Goal: Communication & Community: Answer question/provide support

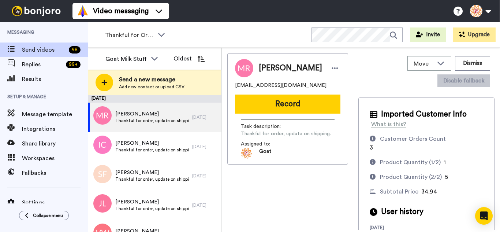
scroll to position [2183, 0]
click at [96, 118] on div at bounding box center [101, 116] width 26 height 26
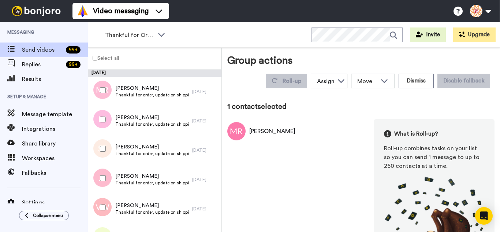
drag, startPoint x: 104, startPoint y: 125, endPoint x: 102, endPoint y: 143, distance: 17.6
click at [103, 125] on div at bounding box center [101, 119] width 26 height 26
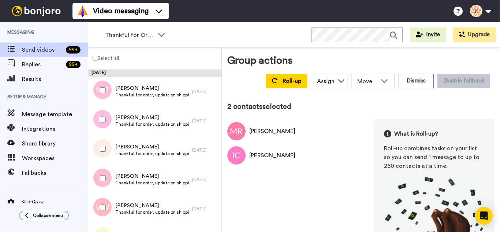
click at [102, 144] on div at bounding box center [101, 149] width 26 height 26
drag, startPoint x: 102, startPoint y: 167, endPoint x: 104, endPoint y: 194, distance: 27.2
click at [102, 168] on div at bounding box center [101, 178] width 26 height 26
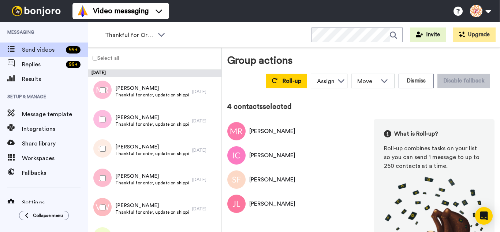
click at [104, 197] on div at bounding box center [101, 207] width 26 height 26
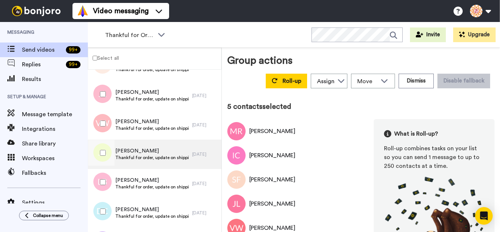
scroll to position [110, 0]
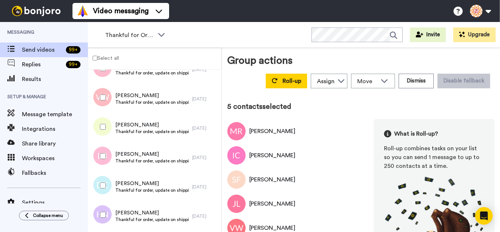
drag, startPoint x: 104, startPoint y: 118, endPoint x: 104, endPoint y: 143, distance: 25.2
click at [104, 121] on div at bounding box center [101, 127] width 26 height 26
click at [102, 153] on div at bounding box center [101, 156] width 26 height 26
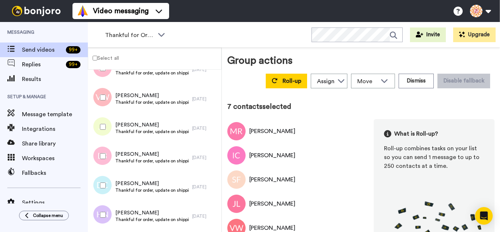
click at [106, 176] on div at bounding box center [101, 185] width 26 height 26
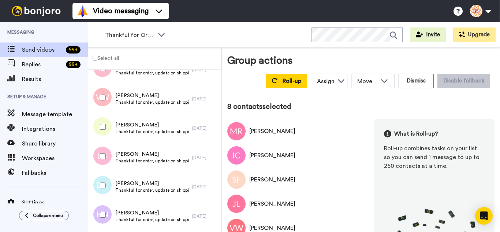
click at [105, 213] on div at bounding box center [101, 215] width 26 height 26
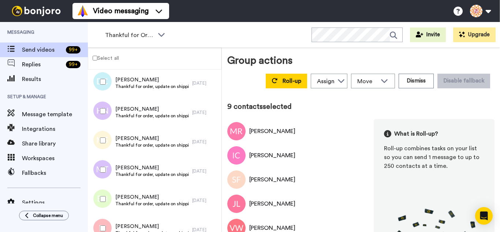
scroll to position [219, 0]
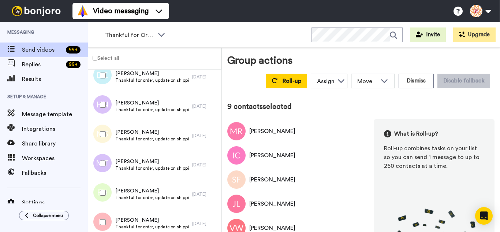
drag, startPoint x: 105, startPoint y: 129, endPoint x: 105, endPoint y: 157, distance: 27.4
click at [105, 130] on div at bounding box center [101, 134] width 26 height 26
drag, startPoint x: 105, startPoint y: 157, endPoint x: 110, endPoint y: 184, distance: 27.2
click at [106, 159] on div at bounding box center [101, 163] width 26 height 26
drag, startPoint x: 110, startPoint y: 185, endPoint x: 109, endPoint y: 194, distance: 8.5
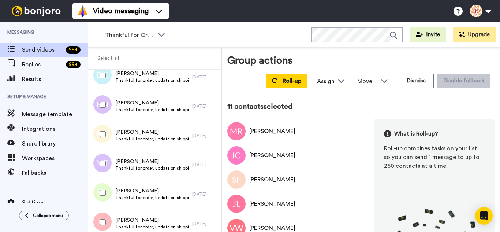
click at [109, 186] on div at bounding box center [101, 193] width 26 height 26
click at [108, 210] on div at bounding box center [101, 222] width 26 height 26
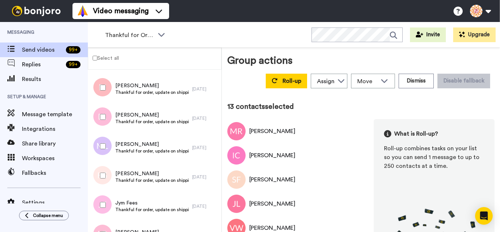
scroll to position [366, 0]
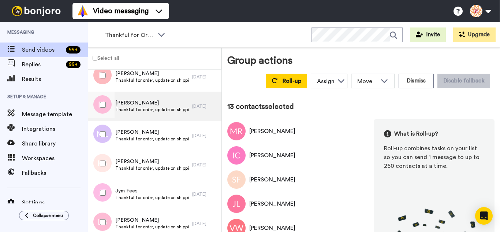
click at [104, 112] on div at bounding box center [101, 105] width 26 height 26
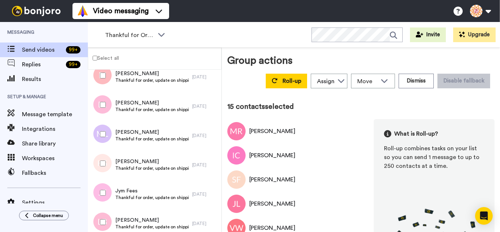
click at [105, 158] on div at bounding box center [101, 163] width 26 height 26
click at [104, 190] on div at bounding box center [101, 193] width 26 height 26
click at [106, 210] on div at bounding box center [101, 222] width 26 height 26
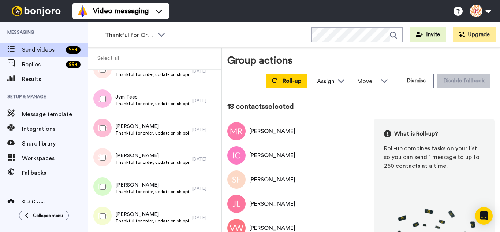
scroll to position [476, 0]
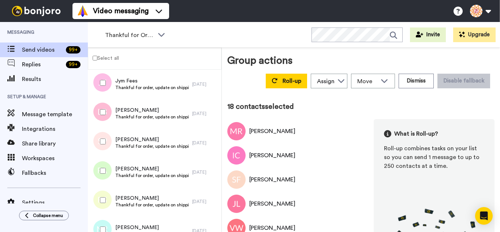
drag, startPoint x: 108, startPoint y: 143, endPoint x: 108, endPoint y: 171, distance: 28.5
click at [108, 144] on div at bounding box center [101, 141] width 26 height 26
click at [108, 172] on div at bounding box center [101, 171] width 26 height 26
click at [104, 199] on div at bounding box center [101, 200] width 26 height 26
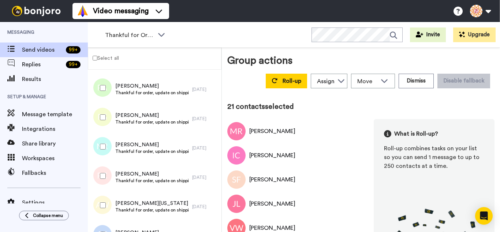
scroll to position [577, 0]
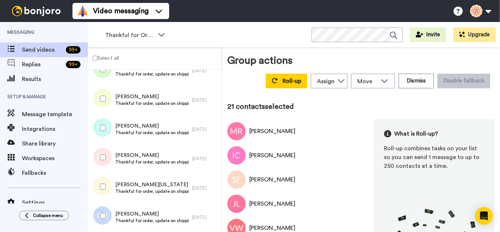
click at [104, 132] on div at bounding box center [101, 128] width 26 height 26
drag, startPoint x: 106, startPoint y: 181, endPoint x: 108, endPoint y: 195, distance: 13.7
click at [106, 181] on div at bounding box center [101, 186] width 26 height 26
click at [109, 204] on div at bounding box center [101, 216] width 26 height 26
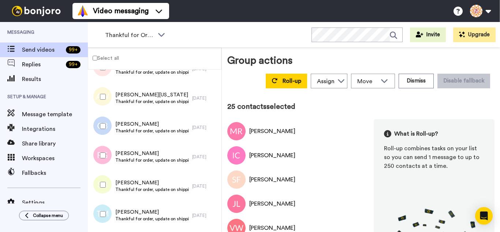
scroll to position [723, 0]
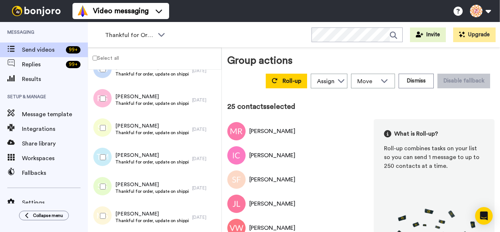
click at [105, 108] on div at bounding box center [101, 99] width 26 height 26
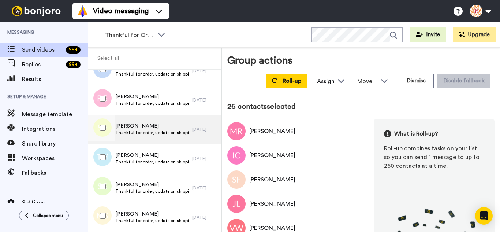
click at [103, 142] on div at bounding box center [101, 128] width 22 height 29
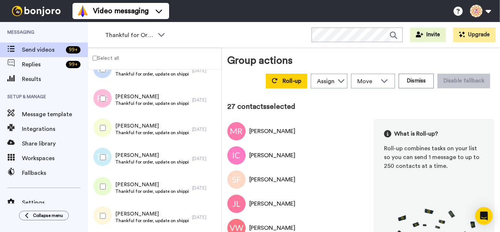
click at [106, 189] on div at bounding box center [101, 186] width 26 height 26
click at [104, 122] on div at bounding box center [101, 128] width 26 height 26
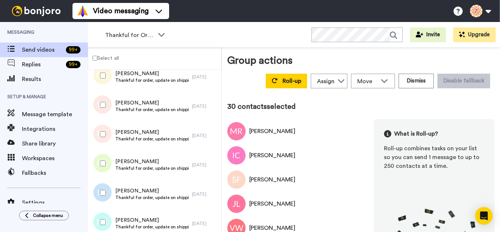
scroll to position [870, 0]
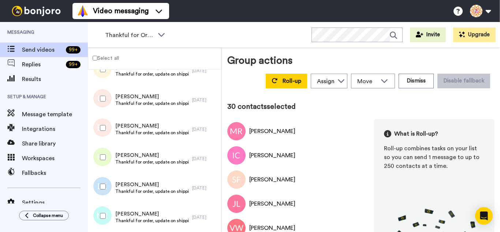
click at [102, 106] on div at bounding box center [101, 99] width 26 height 26
click at [103, 132] on div at bounding box center [101, 128] width 26 height 26
drag, startPoint x: 105, startPoint y: 145, endPoint x: 109, endPoint y: 168, distance: 23.3
click at [105, 146] on div at bounding box center [101, 157] width 26 height 26
click at [107, 183] on div at bounding box center [101, 186] width 26 height 26
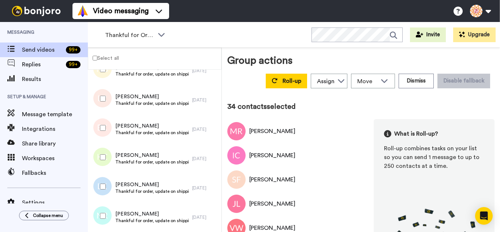
drag, startPoint x: 110, startPoint y: 209, endPoint x: 113, endPoint y: 204, distance: 5.3
click at [109, 209] on div at bounding box center [101, 216] width 26 height 26
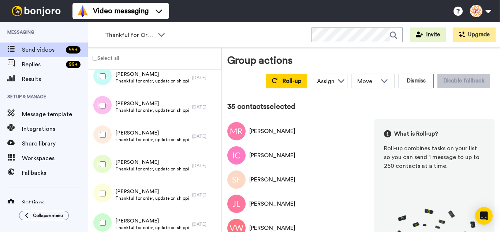
scroll to position [1016, 0]
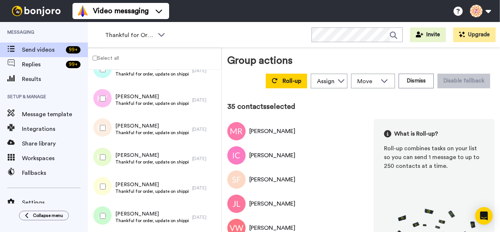
click at [103, 102] on div at bounding box center [101, 99] width 26 height 26
click at [98, 131] on div at bounding box center [101, 128] width 26 height 26
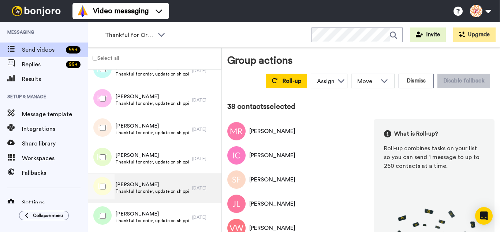
drag, startPoint x: 107, startPoint y: 174, endPoint x: 109, endPoint y: 200, distance: 26.0
click at [107, 174] on div at bounding box center [101, 186] width 26 height 26
click at [109, 201] on div at bounding box center [101, 187] width 22 height 29
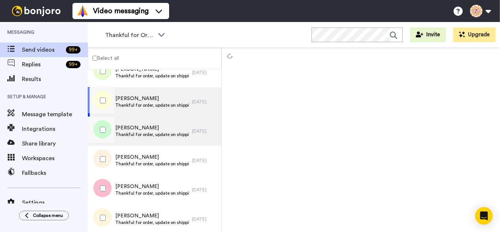
scroll to position [1126, 0]
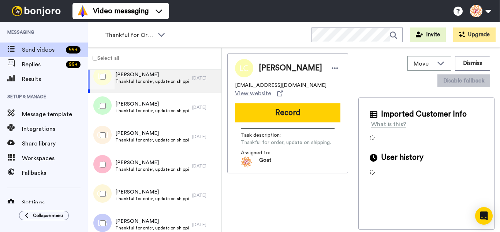
click at [104, 103] on div at bounding box center [101, 106] width 26 height 26
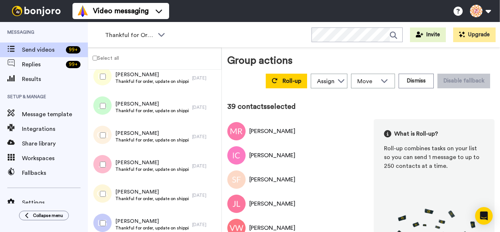
click at [102, 138] on div at bounding box center [101, 135] width 26 height 26
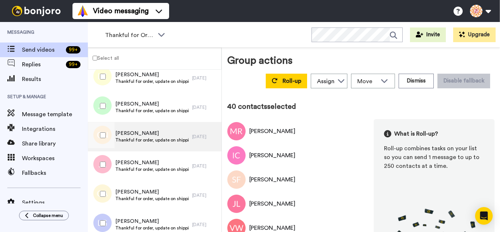
click at [105, 151] on div at bounding box center [101, 136] width 22 height 29
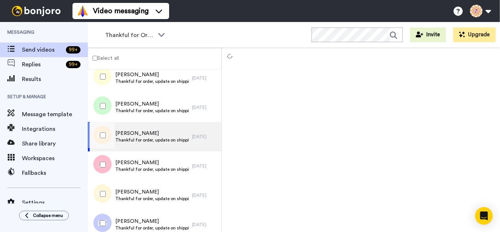
click at [101, 189] on div at bounding box center [101, 194] width 26 height 26
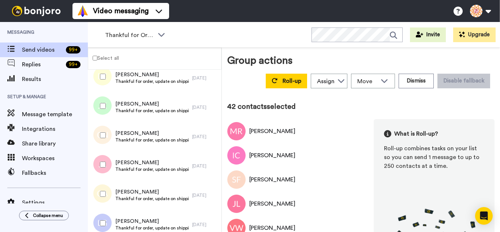
drag, startPoint x: 106, startPoint y: 169, endPoint x: 106, endPoint y: 200, distance: 31.5
click at [106, 170] on div at bounding box center [101, 164] width 26 height 26
click at [109, 212] on div at bounding box center [101, 223] width 26 height 26
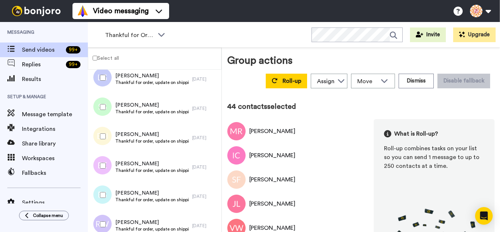
scroll to position [1272, 0]
drag, startPoint x: 100, startPoint y: 109, endPoint x: 106, endPoint y: 133, distance: 24.0
click at [101, 110] on div at bounding box center [101, 106] width 26 height 26
click at [106, 133] on div at bounding box center [101, 135] width 26 height 26
drag, startPoint x: 106, startPoint y: 166, endPoint x: 105, endPoint y: 185, distance: 19.1
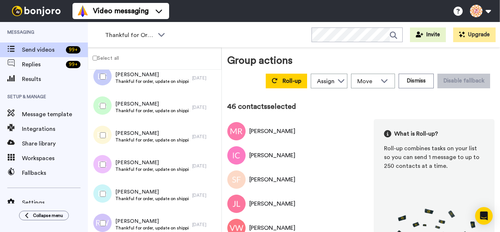
click at [105, 169] on div at bounding box center [101, 164] width 26 height 26
click at [102, 200] on div at bounding box center [101, 194] width 26 height 26
click at [102, 217] on div at bounding box center [101, 223] width 26 height 26
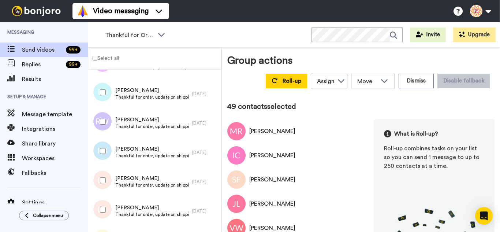
scroll to position [1418, 0]
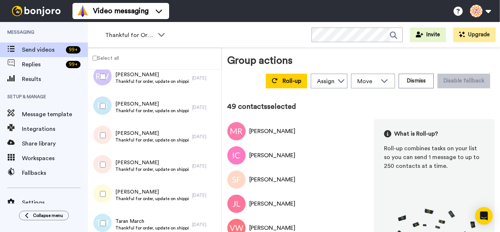
click at [102, 112] on div at bounding box center [101, 106] width 26 height 26
click at [105, 160] on div at bounding box center [101, 164] width 26 height 26
click at [106, 190] on div at bounding box center [101, 194] width 26 height 26
click at [107, 214] on div at bounding box center [101, 223] width 26 height 26
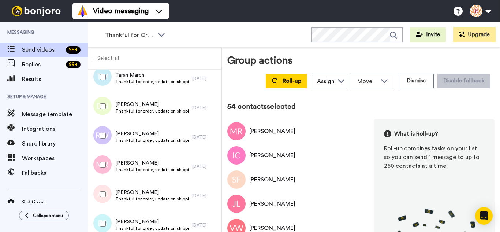
scroll to position [1565, 0]
click at [104, 138] on div at bounding box center [101, 135] width 26 height 26
click at [108, 191] on div at bounding box center [101, 194] width 26 height 26
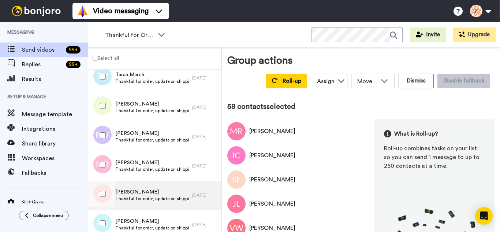
click at [106, 209] on div at bounding box center [101, 194] width 22 height 29
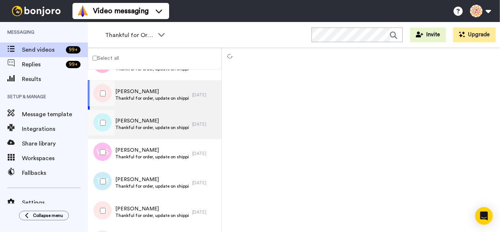
scroll to position [1674, 0]
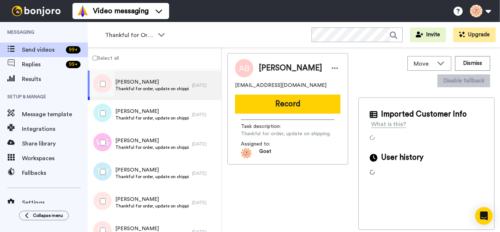
click at [110, 112] on div at bounding box center [101, 113] width 26 height 26
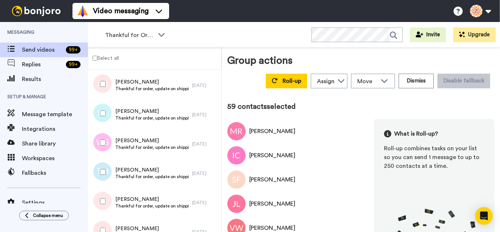
click at [109, 142] on div at bounding box center [101, 142] width 26 height 26
click at [104, 166] on div at bounding box center [101, 172] width 26 height 26
click at [103, 195] on div at bounding box center [101, 201] width 26 height 26
click at [108, 213] on div at bounding box center [101, 201] width 26 height 26
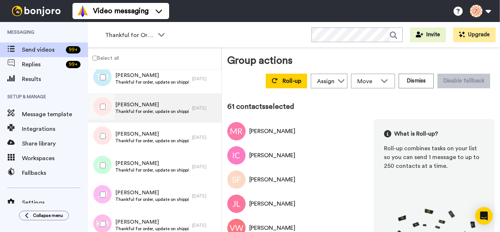
scroll to position [1784, 0]
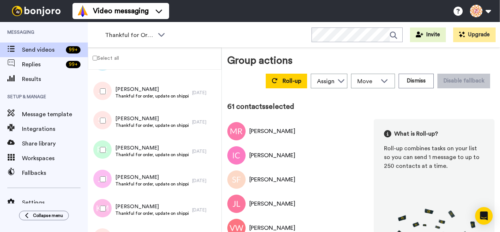
click at [108, 91] on div at bounding box center [101, 91] width 26 height 26
drag, startPoint x: 105, startPoint y: 138, endPoint x: 106, endPoint y: 161, distance: 23.1
click at [105, 140] on div at bounding box center [101, 150] width 26 height 26
drag, startPoint x: 107, startPoint y: 172, endPoint x: 108, endPoint y: 187, distance: 15.1
click at [107, 172] on div at bounding box center [101, 179] width 26 height 26
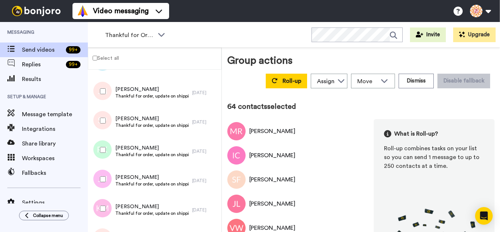
click at [108, 203] on div at bounding box center [101, 208] width 26 height 26
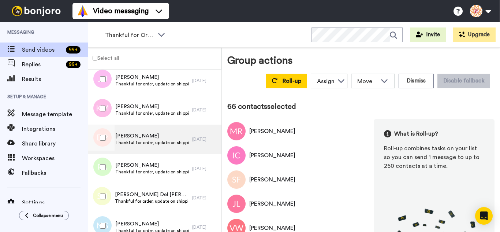
scroll to position [1894, 0]
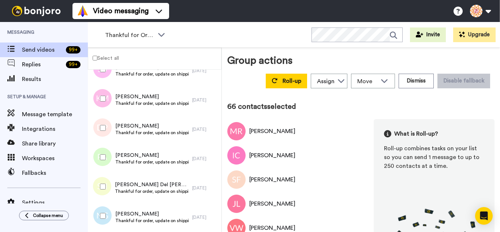
drag, startPoint x: 108, startPoint y: 120, endPoint x: 101, endPoint y: 150, distance: 30.7
click at [107, 122] on div at bounding box center [101, 128] width 26 height 26
click at [101, 150] on div at bounding box center [101, 157] width 26 height 26
click at [109, 180] on div at bounding box center [101, 186] width 26 height 26
click at [105, 204] on div at bounding box center [101, 216] width 26 height 26
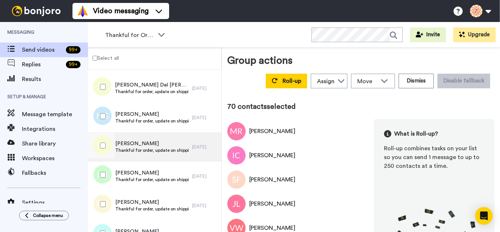
scroll to position [2004, 0]
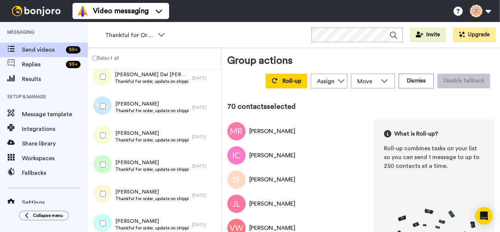
click at [111, 134] on div at bounding box center [101, 135] width 26 height 26
click at [107, 159] on div at bounding box center [101, 164] width 26 height 26
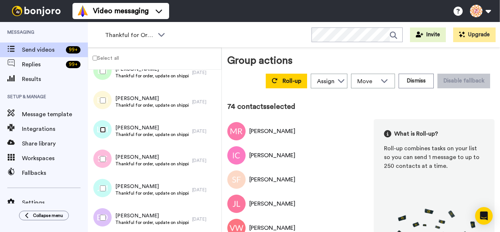
scroll to position [2113, 0]
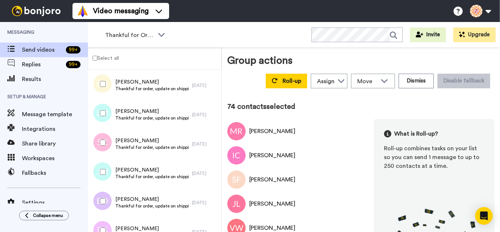
drag, startPoint x: 107, startPoint y: 136, endPoint x: 106, endPoint y: 171, distance: 35.1
click at [107, 138] on div at bounding box center [101, 142] width 26 height 26
click at [106, 171] on div at bounding box center [101, 172] width 26 height 26
drag, startPoint x: 106, startPoint y: 222, endPoint x: 108, endPoint y: 213, distance: 9.3
click at [105, 222] on div at bounding box center [101, 230] width 26 height 26
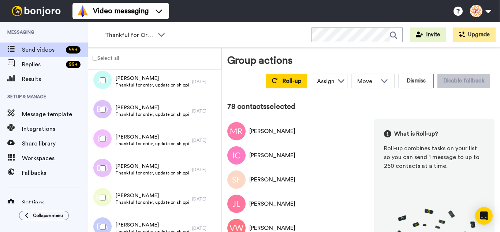
scroll to position [2223, 0]
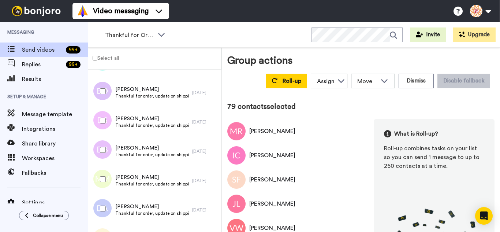
click at [109, 182] on div at bounding box center [101, 179] width 26 height 26
drag, startPoint x: 106, startPoint y: 209, endPoint x: 109, endPoint y: 190, distance: 19.2
click at [106, 209] on div at bounding box center [101, 208] width 26 height 26
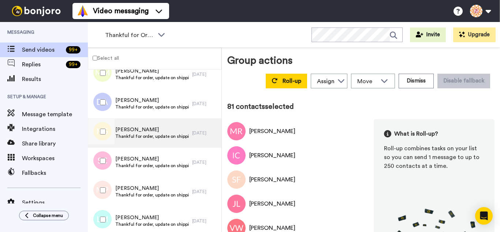
scroll to position [2333, 0]
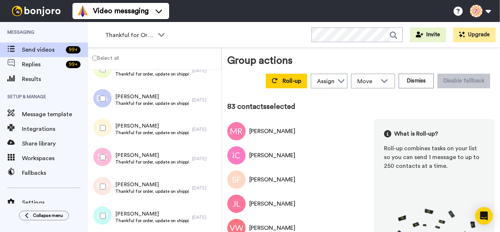
click at [110, 189] on div at bounding box center [101, 186] width 26 height 26
click at [104, 221] on div at bounding box center [101, 216] width 26 height 26
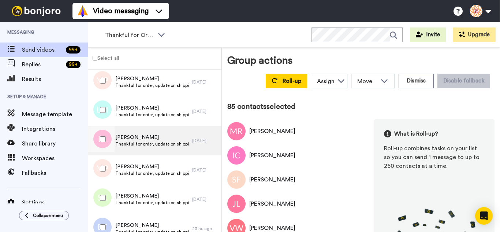
scroll to position [2443, 0]
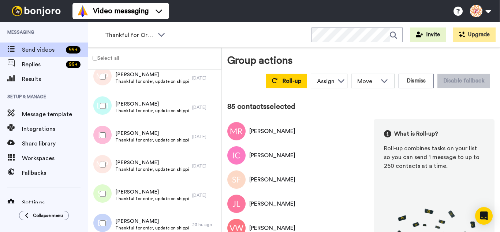
click at [101, 138] on div at bounding box center [101, 135] width 26 height 26
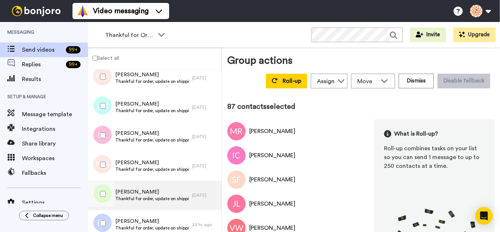
drag, startPoint x: 102, startPoint y: 183, endPoint x: 104, endPoint y: 209, distance: 25.6
click at [103, 185] on div at bounding box center [101, 194] width 26 height 26
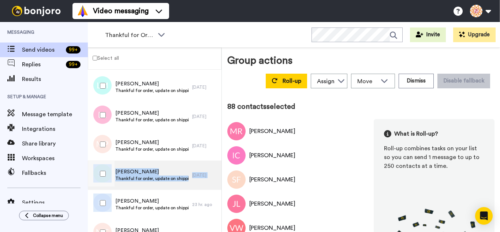
scroll to position [2552, 0]
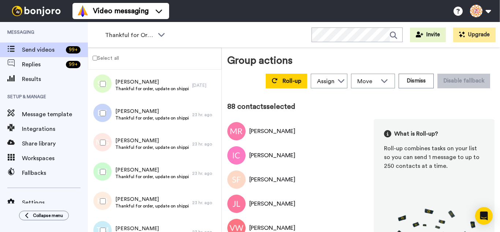
click at [95, 109] on div at bounding box center [101, 113] width 26 height 26
drag, startPoint x: 100, startPoint y: 146, endPoint x: 106, endPoint y: 168, distance: 23.4
click at [100, 146] on div at bounding box center [101, 142] width 26 height 26
drag, startPoint x: 106, startPoint y: 170, endPoint x: 108, endPoint y: 182, distance: 12.3
click at [106, 170] on div at bounding box center [101, 172] width 26 height 26
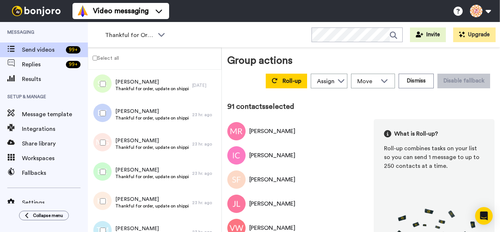
click at [109, 204] on div at bounding box center [101, 201] width 26 height 26
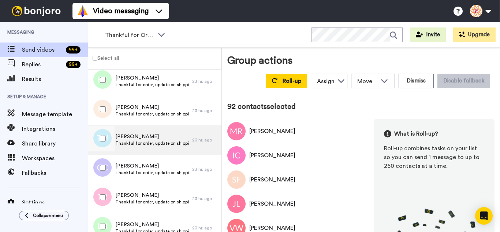
scroll to position [2662, 0]
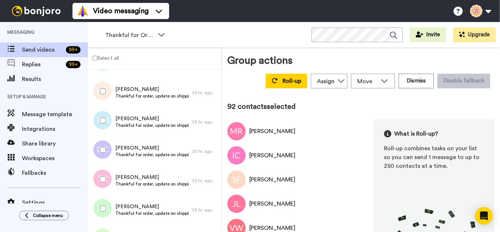
click at [108, 125] on div at bounding box center [101, 121] width 26 height 26
click at [108, 146] on div at bounding box center [101, 150] width 26 height 26
drag, startPoint x: 111, startPoint y: 170, endPoint x: 111, endPoint y: 183, distance: 12.8
click at [111, 172] on div at bounding box center [101, 179] width 26 height 26
click at [108, 198] on div at bounding box center [101, 208] width 26 height 26
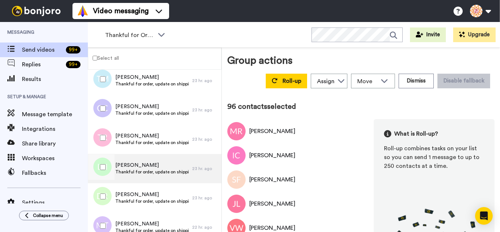
scroll to position [2735, 0]
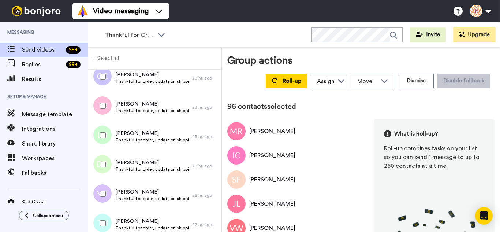
click at [101, 167] on div at bounding box center [101, 164] width 26 height 26
drag, startPoint x: 102, startPoint y: 184, endPoint x: 104, endPoint y: 199, distance: 14.3
click at [103, 187] on div at bounding box center [101, 194] width 26 height 26
click at [101, 215] on div at bounding box center [101, 223] width 26 height 26
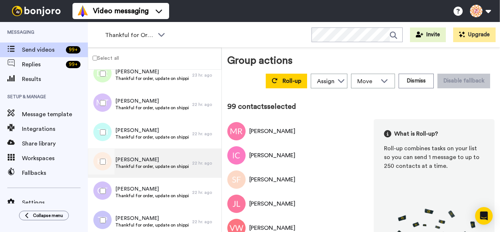
scroll to position [2845, 0]
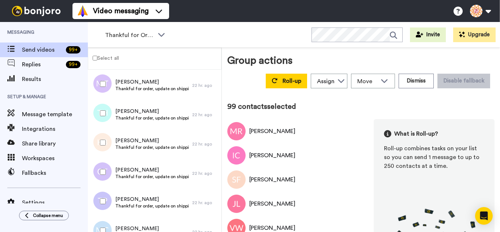
drag, startPoint x: 106, startPoint y: 132, endPoint x: 106, endPoint y: 140, distance: 8.4
click at [106, 136] on div at bounding box center [101, 142] width 26 height 26
click at [106, 168] on div at bounding box center [101, 172] width 26 height 26
click at [98, 222] on div at bounding box center [101, 230] width 26 height 26
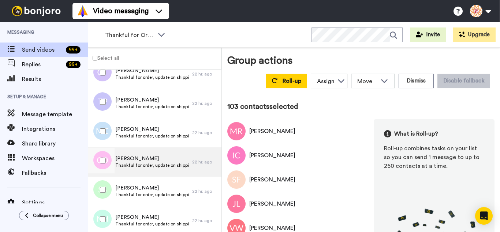
scroll to position [2955, 0]
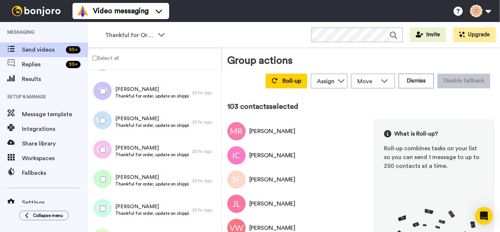
drag, startPoint x: 108, startPoint y: 148, endPoint x: 105, endPoint y: 175, distance: 27.2
click at [108, 150] on div at bounding box center [101, 150] width 26 height 26
drag, startPoint x: 105, startPoint y: 175, endPoint x: 106, endPoint y: 185, distance: 10.2
click at [106, 176] on div at bounding box center [101, 179] width 26 height 26
click at [105, 200] on div at bounding box center [101, 208] width 26 height 26
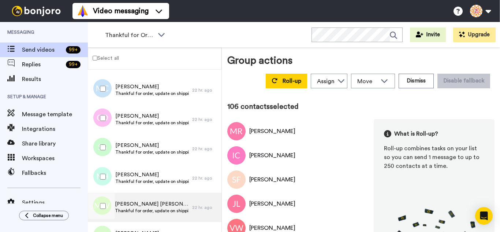
scroll to position [3064, 0]
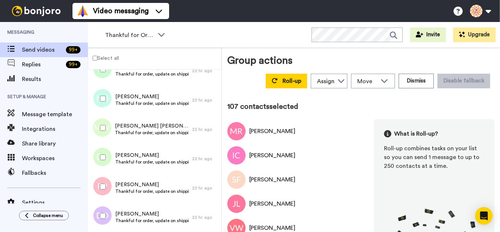
click at [107, 153] on div at bounding box center [101, 157] width 26 height 26
drag, startPoint x: 104, startPoint y: 208, endPoint x: 120, endPoint y: 177, distance: 34.9
click at [104, 208] on div at bounding box center [101, 216] width 26 height 26
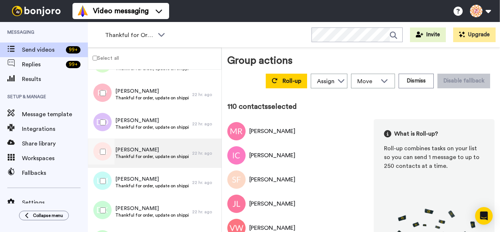
scroll to position [3174, 0]
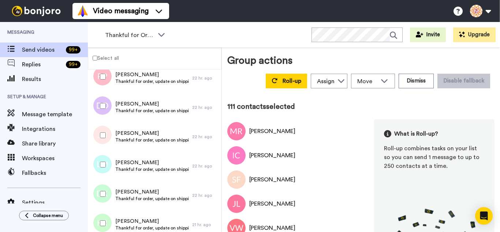
click at [107, 162] on div at bounding box center [101, 164] width 26 height 26
drag, startPoint x: 107, startPoint y: 187, endPoint x: 106, endPoint y: 214, distance: 27.1
click at [107, 192] on div at bounding box center [101, 194] width 26 height 26
drag
click at [106, 214] on div at bounding box center [101, 223] width 26 height 26
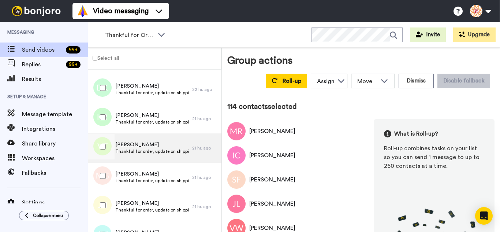
scroll to position [3284, 0]
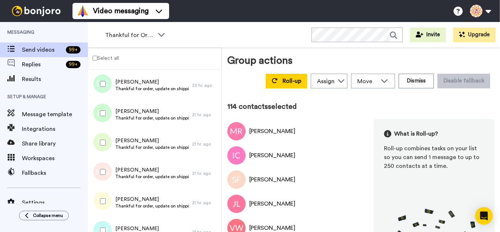
click at [106, 148] on div at bounding box center [101, 142] width 26 height 26
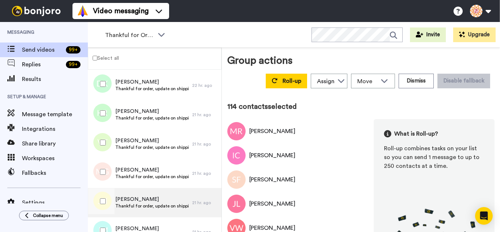
click at [104, 176] on div at bounding box center [101, 172] width 26 height 26
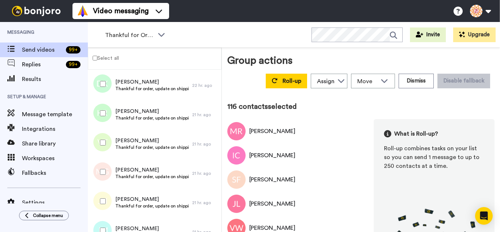
click at [101, 197] on div at bounding box center [101, 201] width 26 height 26
click at [104, 224] on div at bounding box center [101, 230] width 26 height 26
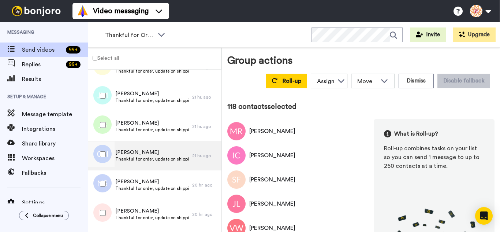
scroll to position [3430, 0]
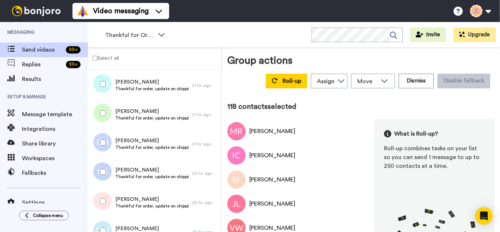
click at [98, 109] on div at bounding box center [101, 113] width 26 height 26
click at [101, 145] on div at bounding box center [101, 142] width 26 height 26
click at [103, 169] on div at bounding box center [101, 172] width 26 height 26
click at [102, 192] on div at bounding box center [101, 201] width 26 height 26
click at [102, 221] on div at bounding box center [101, 230] width 26 height 26
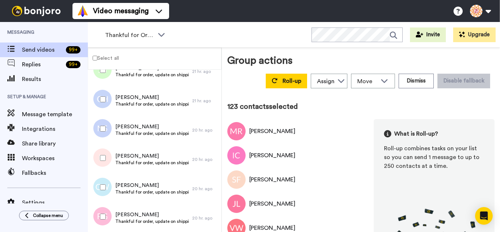
scroll to position [3577, 0]
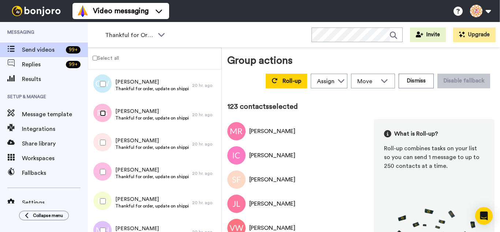
click at [102, 117] on div at bounding box center [101, 113] width 26 height 26
click at [102, 150] on div at bounding box center [101, 142] width 26 height 26
click at [102, 180] on div at bounding box center [101, 172] width 26 height 26
click at [99, 200] on div at bounding box center [101, 201] width 26 height 26
click at [104, 224] on div at bounding box center [101, 230] width 26 height 26
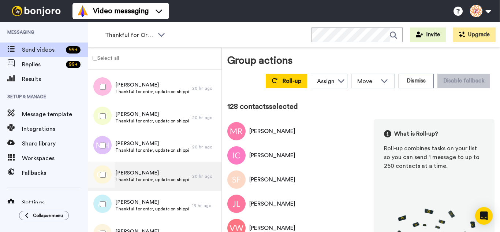
scroll to position [0, 0]
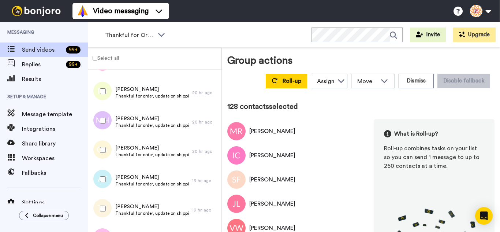
click at [98, 146] on div at bounding box center [101, 150] width 26 height 26
click at [106, 178] on div at bounding box center [101, 179] width 26 height 26
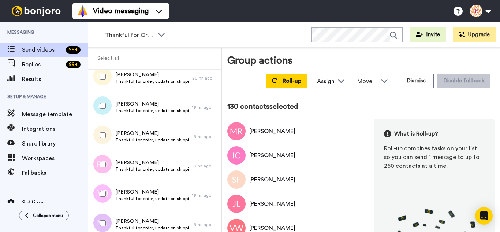
click at [106, 141] on div at bounding box center [101, 135] width 26 height 26
click at [109, 164] on div at bounding box center [101, 164] width 26 height 26
click at [107, 190] on div at bounding box center [101, 194] width 26 height 26
click at [105, 202] on div at bounding box center [101, 194] width 26 height 26
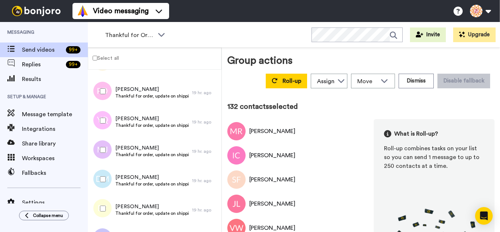
click at [104, 118] on div at bounding box center [101, 121] width 26 height 26
click at [104, 159] on div at bounding box center [101, 150] width 26 height 26
click at [106, 206] on div at bounding box center [101, 208] width 26 height 26
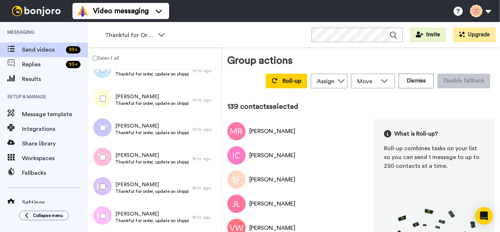
click at [106, 211] on div at bounding box center [101, 216] width 26 height 26
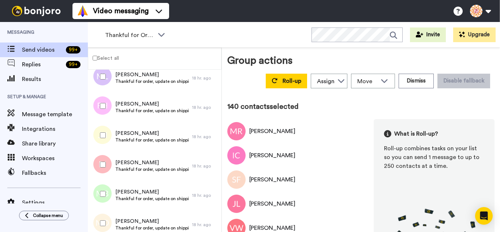
click at [101, 141] on div at bounding box center [101, 135] width 26 height 26
click at [105, 169] on div at bounding box center [101, 164] width 26 height 26
click at [108, 190] on div at bounding box center [101, 194] width 26 height 26
click at [107, 213] on div at bounding box center [101, 223] width 26 height 26
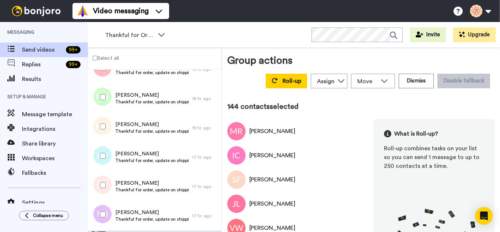
scroll to position [4162, 0]
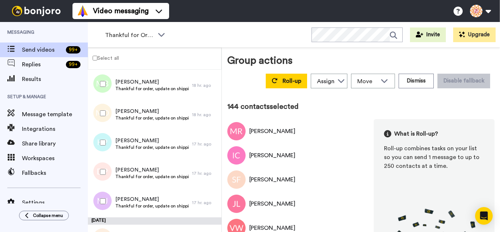
click at [108, 141] on div at bounding box center [101, 142] width 26 height 26
click at [108, 176] on div at bounding box center [101, 172] width 26 height 26
click at [105, 194] on div at bounding box center [101, 201] width 26 height 26
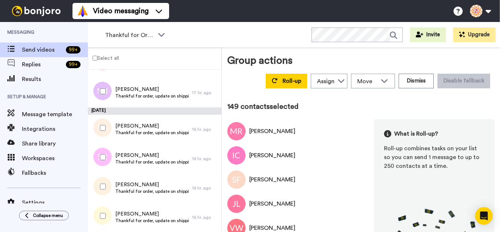
click at [105, 183] on div at bounding box center [101, 186] width 26 height 26
click at [104, 205] on div at bounding box center [101, 216] width 26 height 26
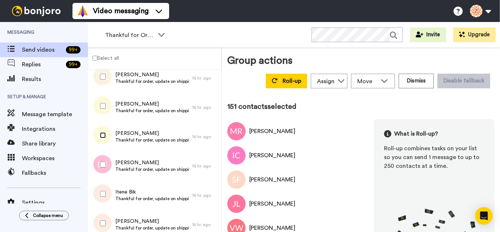
click at [101, 139] on div at bounding box center [101, 135] width 26 height 26
click at [109, 191] on div at bounding box center [101, 194] width 26 height 26
click at [105, 211] on div at bounding box center [101, 223] width 26 height 26
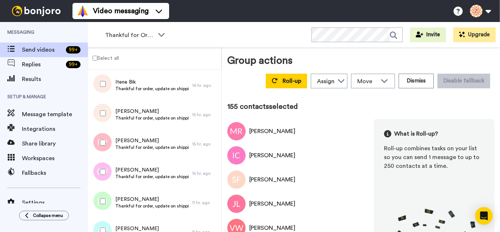
click at [105, 142] on div at bounding box center [101, 142] width 26 height 26
click at [105, 177] on div at bounding box center [101, 172] width 26 height 26
click at [107, 202] on div at bounding box center [101, 201] width 26 height 26
click at [108, 224] on div at bounding box center [101, 230] width 26 height 26
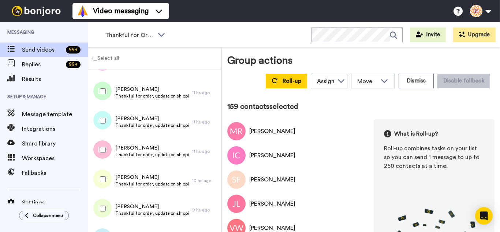
click at [106, 146] on div at bounding box center [101, 150] width 26 height 26
click at [107, 182] on div at bounding box center [101, 179] width 26 height 26
click at [108, 205] on div at bounding box center [101, 208] width 26 height 26
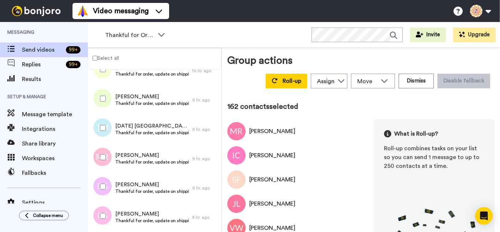
click at [104, 132] on div at bounding box center [101, 128] width 26 height 26
click at [100, 160] on div at bounding box center [101, 157] width 26 height 26
click at [106, 213] on div at bounding box center [101, 216] width 26 height 26
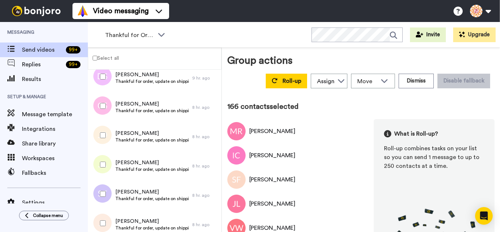
click at [101, 132] on div at bounding box center [101, 135] width 26 height 26
click at [99, 169] on div at bounding box center [101, 164] width 26 height 26
click at [102, 196] on div at bounding box center [101, 194] width 26 height 26
click at [105, 221] on div at bounding box center [101, 223] width 26 height 26
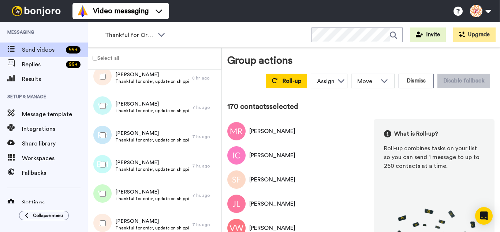
click at [105, 102] on div at bounding box center [101, 106] width 26 height 26
click at [100, 136] on div at bounding box center [101, 135] width 26 height 26
click at [103, 168] on div at bounding box center [101, 164] width 26 height 26
click at [104, 190] on div at bounding box center [101, 194] width 26 height 26
click at [103, 213] on div at bounding box center [101, 223] width 26 height 26
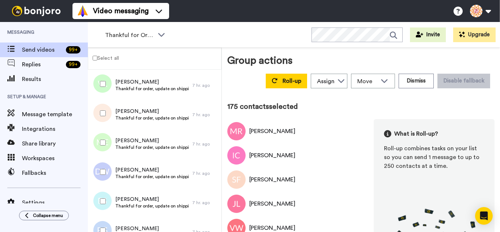
click at [103, 147] on div at bounding box center [101, 142] width 26 height 26
click at [102, 166] on div at bounding box center [101, 172] width 26 height 26
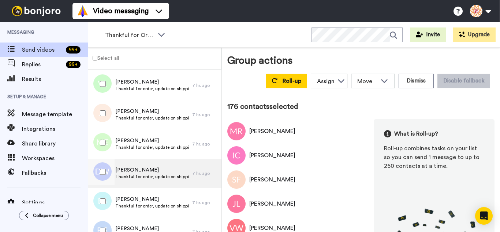
click at [100, 187] on div at bounding box center [101, 172] width 22 height 29
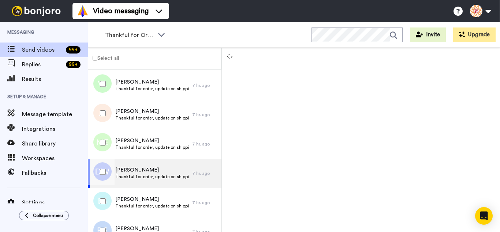
click at [102, 213] on div at bounding box center [101, 201] width 26 height 26
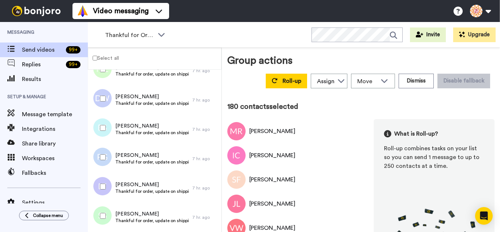
click at [103, 209] on div at bounding box center [101, 216] width 26 height 26
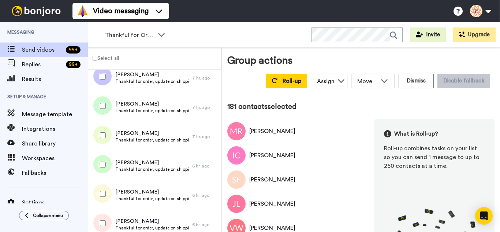
click at [106, 133] on div at bounding box center [101, 135] width 26 height 26
click at [102, 189] on div at bounding box center [101, 194] width 26 height 26
click at [102, 218] on div at bounding box center [101, 223] width 26 height 26
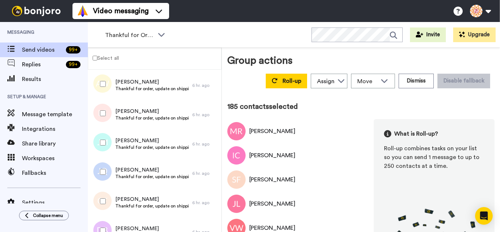
click at [111, 146] on div at bounding box center [101, 142] width 26 height 26
click at [112, 173] on div at bounding box center [101, 172] width 26 height 26
click at [112, 199] on div at bounding box center [101, 201] width 26 height 26
click at [111, 222] on div at bounding box center [101, 230] width 26 height 26
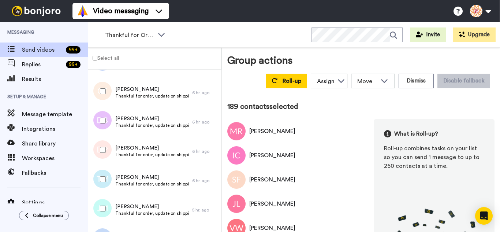
click at [111, 153] on div at bounding box center [101, 150] width 26 height 26
click at [109, 180] on div at bounding box center [101, 179] width 26 height 26
click at [109, 206] on div at bounding box center [101, 208] width 26 height 26
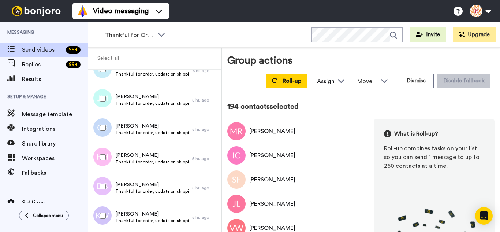
click at [100, 194] on div at bounding box center [101, 186] width 26 height 26
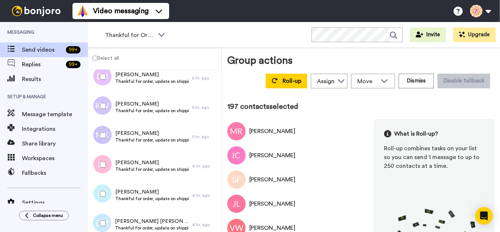
click at [102, 161] on div at bounding box center [101, 164] width 26 height 26
click at [102, 184] on div at bounding box center [101, 194] width 26 height 26
click at [104, 213] on div at bounding box center [101, 223] width 26 height 26
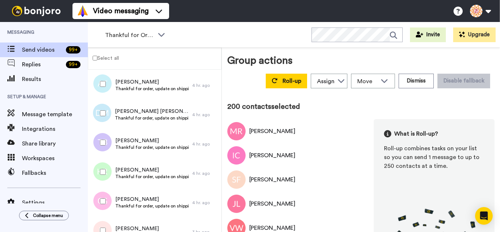
click at [107, 140] on div at bounding box center [101, 142] width 26 height 26
click at [108, 171] on div at bounding box center [101, 172] width 26 height 26
click at [107, 195] on div at bounding box center [101, 201] width 26 height 26
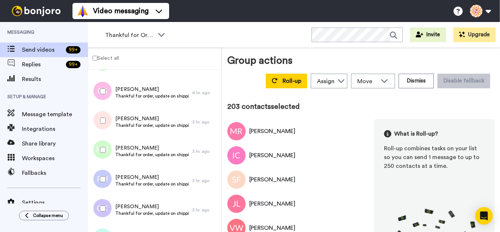
click at [106, 125] on div at bounding box center [101, 121] width 26 height 26
click at [102, 125] on div at bounding box center [101, 121] width 26 height 26
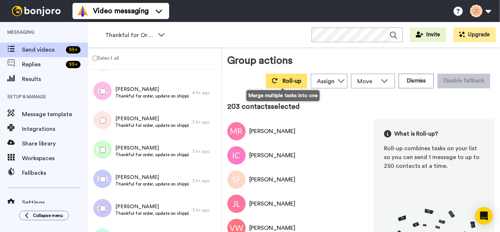
click at [277, 86] on button "Roll-up" at bounding box center [286, 81] width 41 height 15
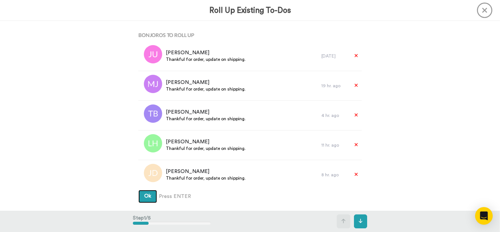
click at [138, 189] on button "Ok" at bounding box center [147, 195] width 19 height 13
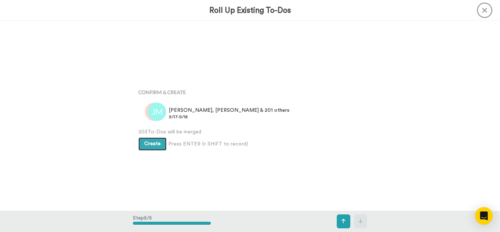
scroll to position [757, 0]
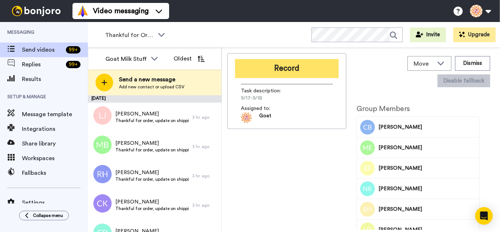
click at [307, 67] on button "Record" at bounding box center [287, 68] width 104 height 19
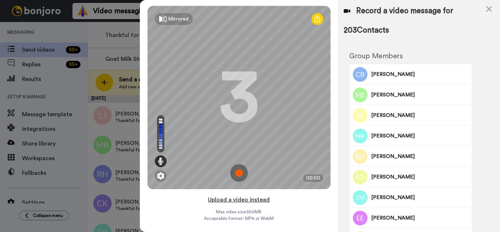
click at [245, 200] on button "Upload a video instead" at bounding box center [239, 200] width 66 height 10
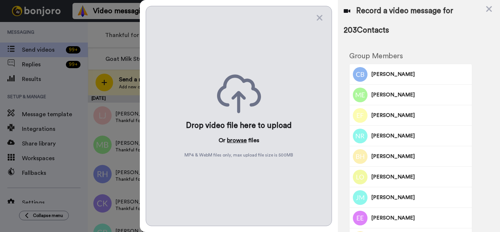
click at [234, 140] on button "browse" at bounding box center [237, 140] width 20 height 9
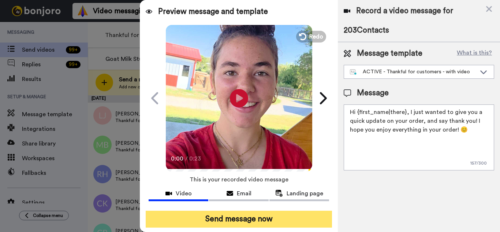
click at [319, 224] on button "Send message now" at bounding box center [239, 218] width 186 height 17
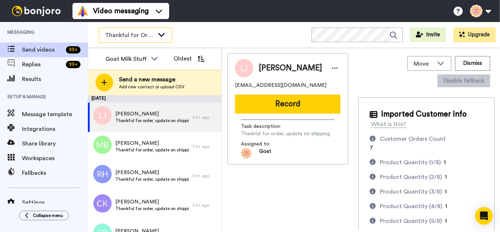
click at [132, 39] on div "Thankful for Orders" at bounding box center [135, 35] width 72 height 15
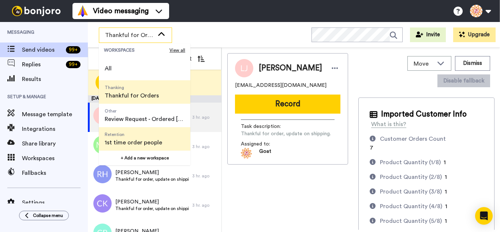
click at [139, 134] on span "Retention" at bounding box center [133, 134] width 57 height 6
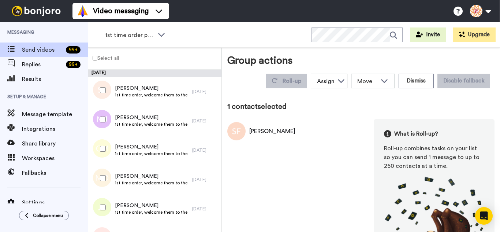
click at [104, 140] on div at bounding box center [101, 149] width 26 height 26
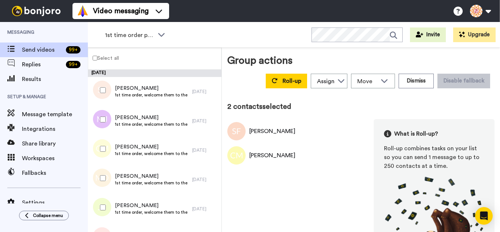
click at [103, 123] on div at bounding box center [101, 119] width 26 height 26
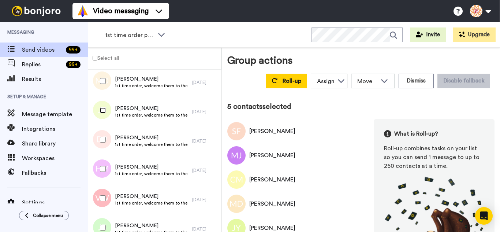
scroll to position [110, 0]
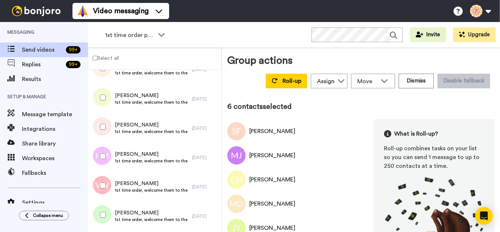
click at [106, 158] on div at bounding box center [101, 156] width 26 height 26
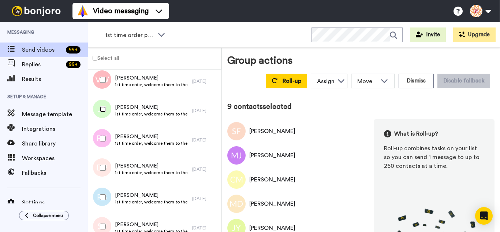
scroll to position [219, 0]
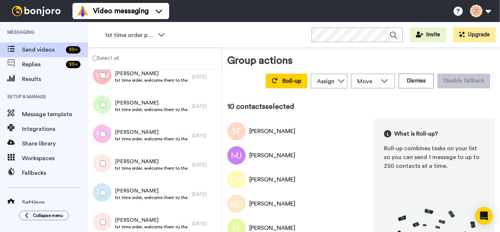
drag, startPoint x: 105, startPoint y: 168, endPoint x: 104, endPoint y: 188, distance: 20.2
click at [105, 168] on div at bounding box center [101, 163] width 26 height 26
click at [104, 218] on div at bounding box center [101, 222] width 26 height 26
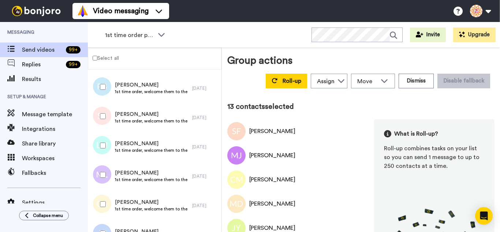
scroll to position [329, 0]
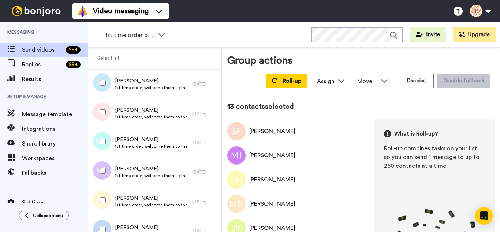
drag, startPoint x: 104, startPoint y: 147, endPoint x: 101, endPoint y: 166, distance: 19.6
click at [104, 147] on div at bounding box center [101, 141] width 26 height 26
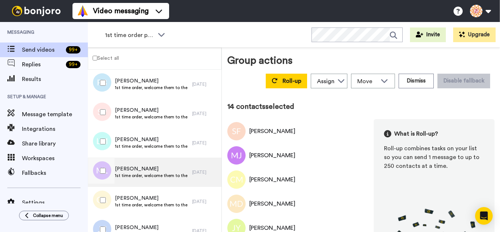
click at [100, 174] on div at bounding box center [101, 171] width 26 height 26
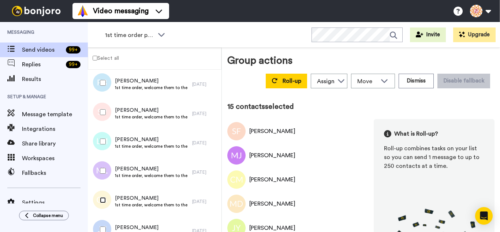
click at [105, 204] on div at bounding box center [101, 200] width 26 height 26
click at [106, 221] on div at bounding box center [101, 229] width 26 height 26
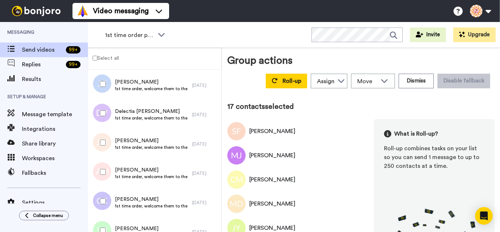
scroll to position [476, 0]
drag, startPoint x: 101, startPoint y: 120, endPoint x: 102, endPoint y: 138, distance: 17.6
click at [101, 120] on div at bounding box center [101, 112] width 26 height 26
click at [105, 165] on div at bounding box center [101, 171] width 26 height 26
click at [105, 194] on div at bounding box center [101, 200] width 26 height 26
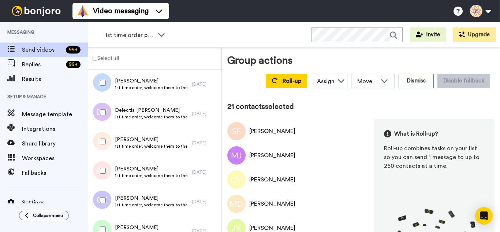
drag, startPoint x: 105, startPoint y: 214, endPoint x: 106, endPoint y: 226, distance: 11.8
click at [105, 214] on div at bounding box center [100, 201] width 22 height 29
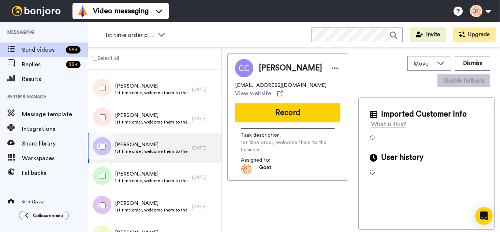
scroll to position [577, 0]
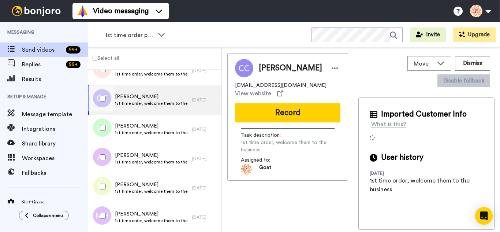
click at [107, 128] on div at bounding box center [101, 128] width 26 height 26
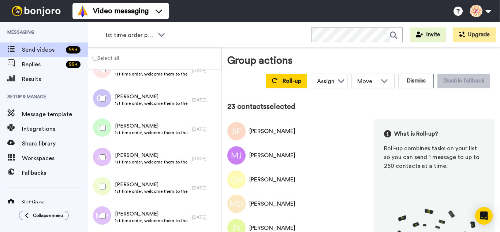
click at [103, 185] on div at bounding box center [101, 186] width 26 height 26
drag, startPoint x: 106, startPoint y: 213, endPoint x: 108, endPoint y: 209, distance: 4.6
click at [106, 214] on div at bounding box center [101, 216] width 26 height 26
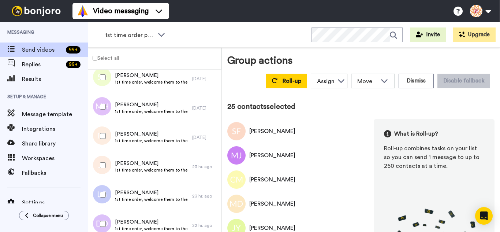
scroll to position [687, 0]
click at [102, 187] on div at bounding box center [101, 194] width 26 height 26
click at [103, 215] on div at bounding box center [101, 223] width 26 height 26
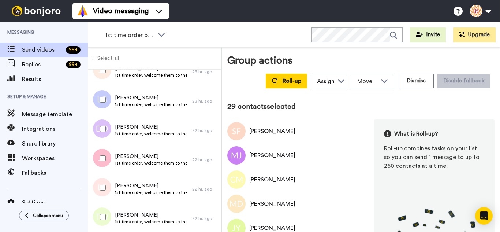
scroll to position [796, 0]
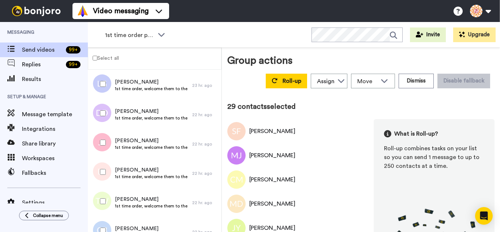
drag, startPoint x: 106, startPoint y: 139, endPoint x: 103, endPoint y: 175, distance: 36.4
click at [106, 139] on div at bounding box center [101, 142] width 26 height 26
click at [103, 175] on div at bounding box center [101, 172] width 26 height 26
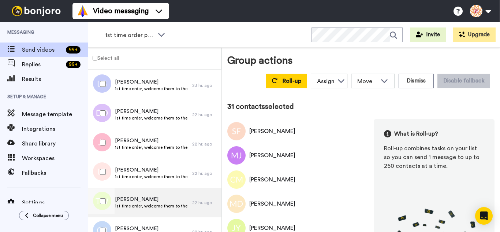
drag, startPoint x: 105, startPoint y: 194, endPoint x: 105, endPoint y: 214, distance: 20.1
click at [105, 195] on div at bounding box center [101, 201] width 26 height 26
click at [105, 215] on div at bounding box center [100, 202] width 22 height 29
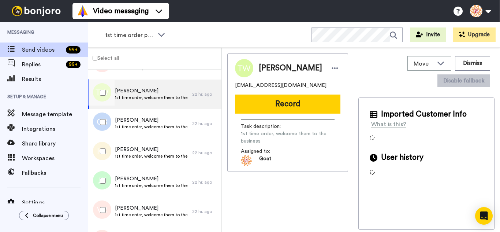
scroll to position [906, 0]
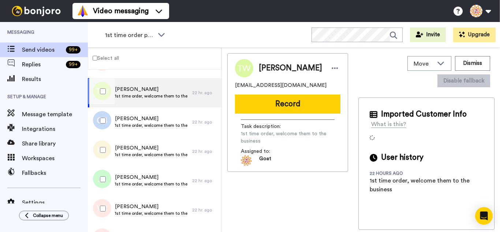
drag, startPoint x: 103, startPoint y: 123, endPoint x: 102, endPoint y: 144, distance: 20.5
click at [102, 124] on div at bounding box center [101, 121] width 26 height 26
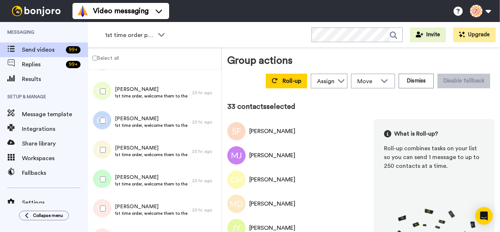
click at [102, 146] on div at bounding box center [101, 150] width 26 height 26
drag, startPoint x: 103, startPoint y: 146, endPoint x: 104, endPoint y: 198, distance: 52.0
click at [104, 185] on div at bounding box center [101, 179] width 26 height 26
click at [104, 207] on div at bounding box center [101, 208] width 26 height 26
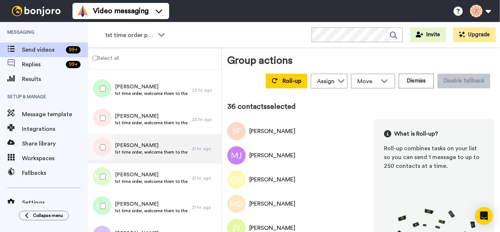
scroll to position [1016, 0]
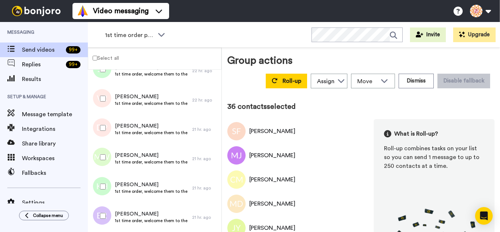
click at [106, 127] on div at bounding box center [101, 128] width 26 height 26
click at [106, 154] on div at bounding box center [101, 157] width 26 height 26
drag, startPoint x: 108, startPoint y: 177, endPoint x: 104, endPoint y: 206, distance: 29.5
click at [107, 181] on div at bounding box center [101, 186] width 26 height 26
click at [104, 206] on div at bounding box center [101, 216] width 26 height 26
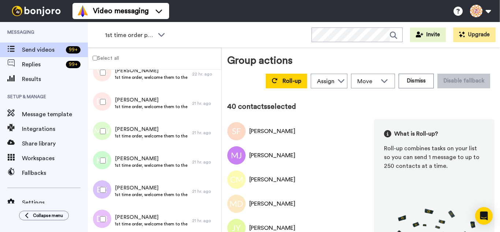
scroll to position [1126, 0]
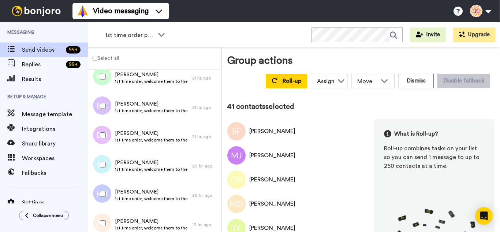
click at [104, 155] on div at bounding box center [101, 164] width 26 height 26
click at [109, 201] on div at bounding box center [101, 194] width 26 height 26
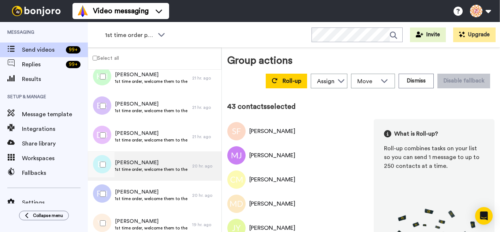
drag, startPoint x: 108, startPoint y: 223, endPoint x: 125, endPoint y: 156, distance: 69.1
click at [108, 223] on div at bounding box center [101, 223] width 26 height 26
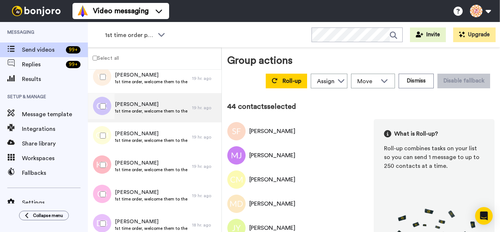
scroll to position [1272, 0]
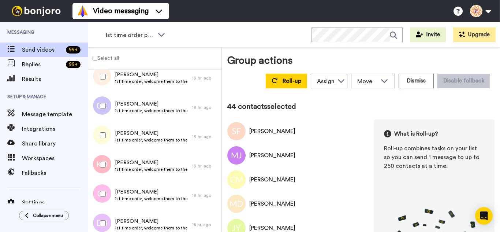
click at [102, 110] on div at bounding box center [101, 106] width 26 height 26
click at [102, 157] on div at bounding box center [101, 164] width 26 height 26
drag, startPoint x: 101, startPoint y: 204, endPoint x: 103, endPoint y: 214, distance: 10.4
click at [101, 205] on div at bounding box center [101, 194] width 26 height 26
click at [103, 215] on div at bounding box center [101, 223] width 26 height 26
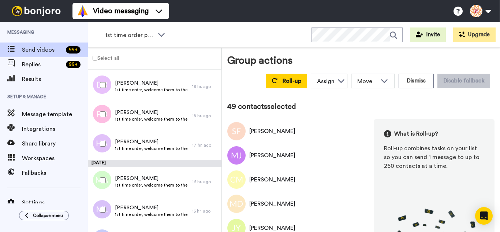
scroll to position [1418, 0]
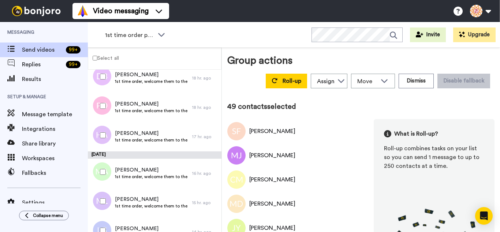
click at [104, 112] on div at bounding box center [101, 106] width 26 height 26
click at [107, 139] on div at bounding box center [101, 135] width 26 height 26
click at [103, 194] on div at bounding box center [101, 201] width 26 height 26
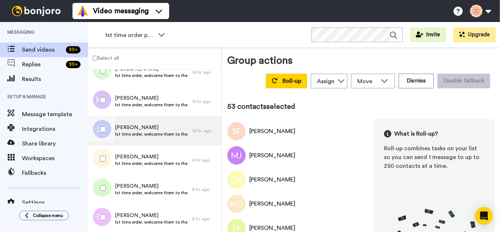
scroll to position [1528, 0]
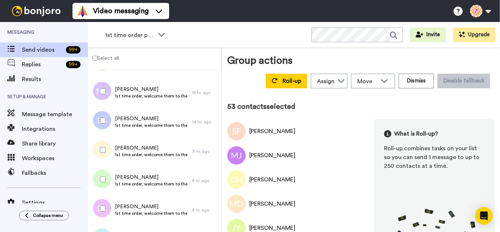
drag, startPoint x: 101, startPoint y: 124, endPoint x: 103, endPoint y: 146, distance: 22.4
click at [101, 127] on div at bounding box center [101, 121] width 26 height 26
drag, startPoint x: 104, startPoint y: 169, endPoint x: 103, endPoint y: 199, distance: 30.7
click at [104, 172] on div at bounding box center [101, 179] width 26 height 26
drag, startPoint x: 103, startPoint y: 201, endPoint x: 102, endPoint y: 204, distance: 3.7
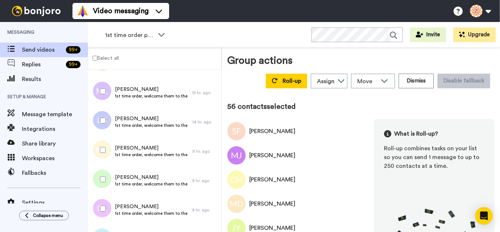
click at [102, 204] on div at bounding box center [101, 208] width 26 height 26
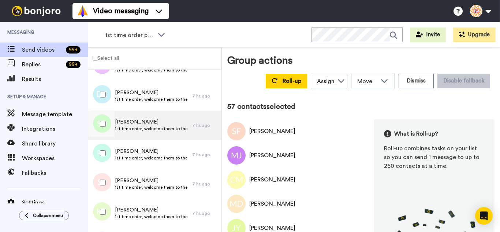
scroll to position [1674, 0]
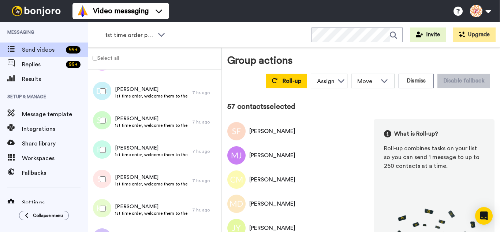
click at [101, 97] on div at bounding box center [101, 91] width 26 height 26
drag, startPoint x: 107, startPoint y: 176, endPoint x: 104, endPoint y: 205, distance: 29.4
click at [107, 179] on div at bounding box center [101, 179] width 26 height 26
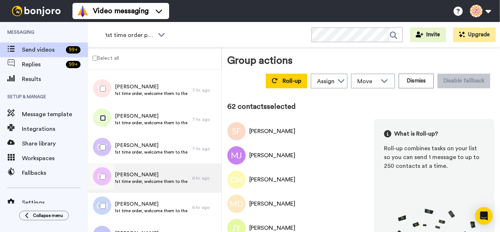
scroll to position [1784, 0]
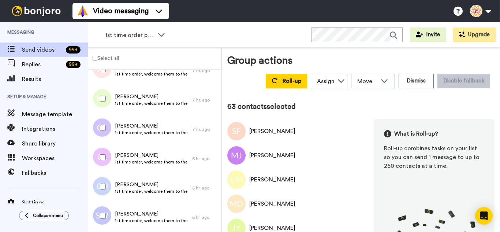
drag, startPoint x: 105, startPoint y: 153, endPoint x: 105, endPoint y: 178, distance: 24.9
click at [105, 154] on div at bounding box center [101, 157] width 26 height 26
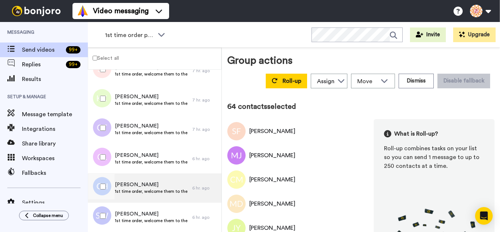
drag, startPoint x: 105, startPoint y: 180, endPoint x: 105, endPoint y: 200, distance: 19.8
click at [105, 181] on div at bounding box center [101, 186] width 26 height 26
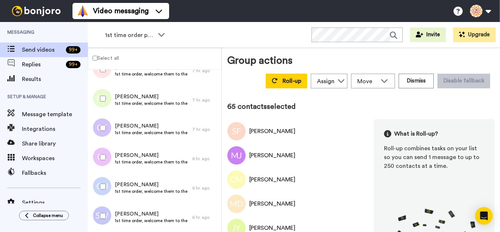
click at [106, 209] on div at bounding box center [101, 216] width 26 height 26
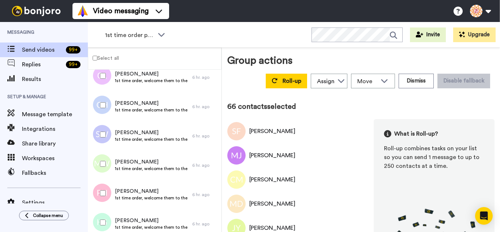
scroll to position [1894, 0]
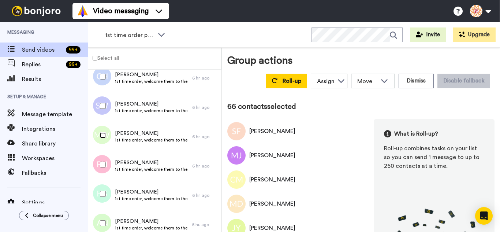
click at [104, 139] on div at bounding box center [101, 135] width 26 height 26
drag, startPoint x: 108, startPoint y: 165, endPoint x: 102, endPoint y: 189, distance: 25.6
click at [108, 166] on div at bounding box center [101, 164] width 26 height 26
click at [102, 217] on div at bounding box center [101, 223] width 26 height 26
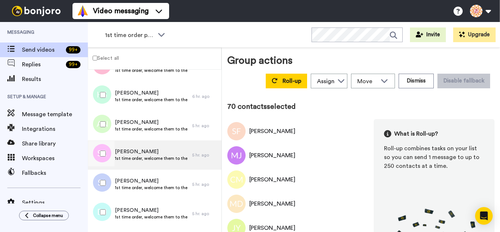
scroll to position [2004, 0]
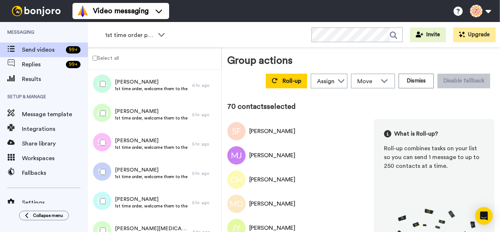
click at [99, 140] on div at bounding box center [101, 142] width 26 height 26
drag, startPoint x: 106, startPoint y: 175, endPoint x: 106, endPoint y: 187, distance: 11.7
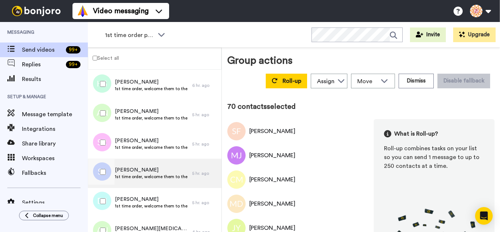
click at [106, 176] on div at bounding box center [101, 172] width 26 height 26
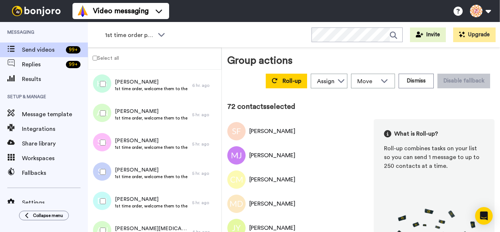
click at [105, 206] on div at bounding box center [101, 201] width 26 height 26
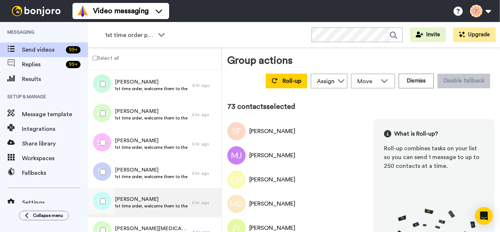
drag, startPoint x: 102, startPoint y: 224, endPoint x: 115, endPoint y: 192, distance: 34.3
click at [102, 224] on div at bounding box center [101, 230] width 26 height 26
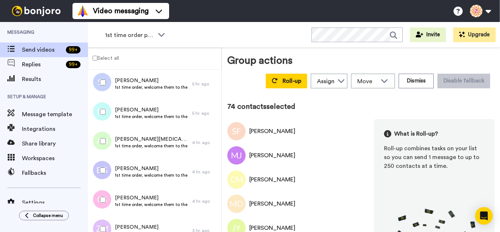
scroll to position [2113, 0]
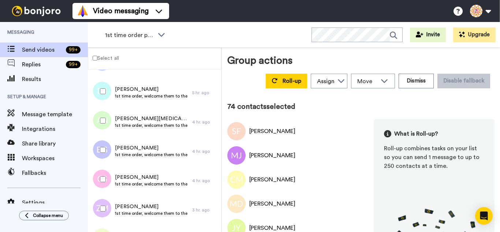
click at [105, 155] on div at bounding box center [101, 150] width 26 height 26
click at [106, 173] on div at bounding box center [101, 179] width 26 height 26
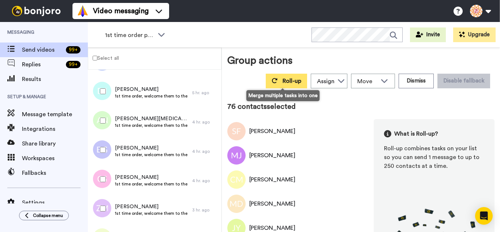
click at [271, 82] on icon at bounding box center [274, 81] width 6 height 6
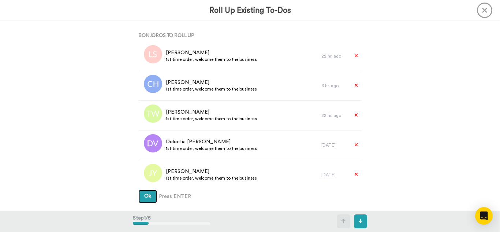
click at [138, 189] on button "Ok" at bounding box center [147, 195] width 19 height 13
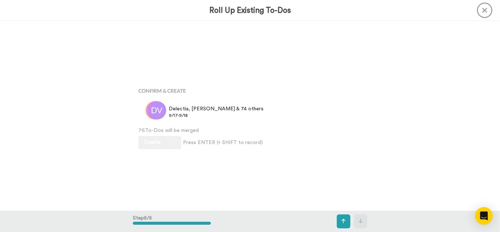
scroll to position [757, 0]
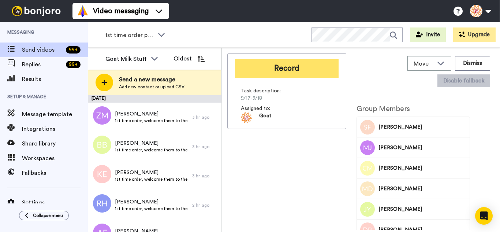
click at [259, 77] on button "Record" at bounding box center [287, 68] width 104 height 19
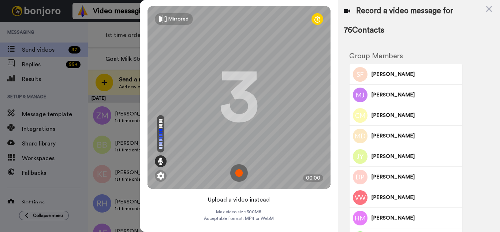
click at [263, 202] on button "Upload a video instead" at bounding box center [239, 200] width 66 height 10
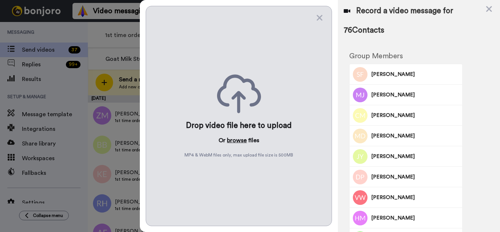
click at [235, 139] on button "browse" at bounding box center [237, 140] width 20 height 9
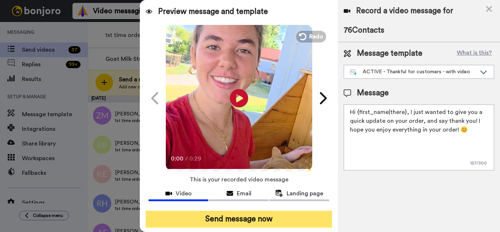
click at [268, 222] on button "Send message now" at bounding box center [239, 218] width 186 height 17
